Goal: Go to known website: Access a specific website the user already knows

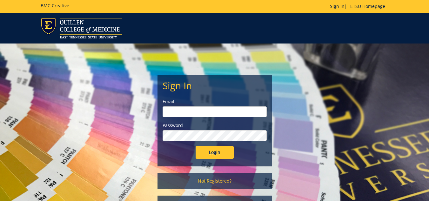
type input "[EMAIL_ADDRESS][DOMAIN_NAME]"
click at [221, 152] on input "Login" at bounding box center [214, 152] width 38 height 13
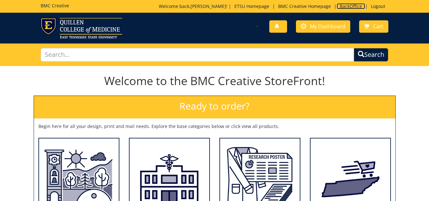
click at [340, 5] on link "BackOffice" at bounding box center [350, 6] width 29 height 6
